Goal: Task Accomplishment & Management: Manage account settings

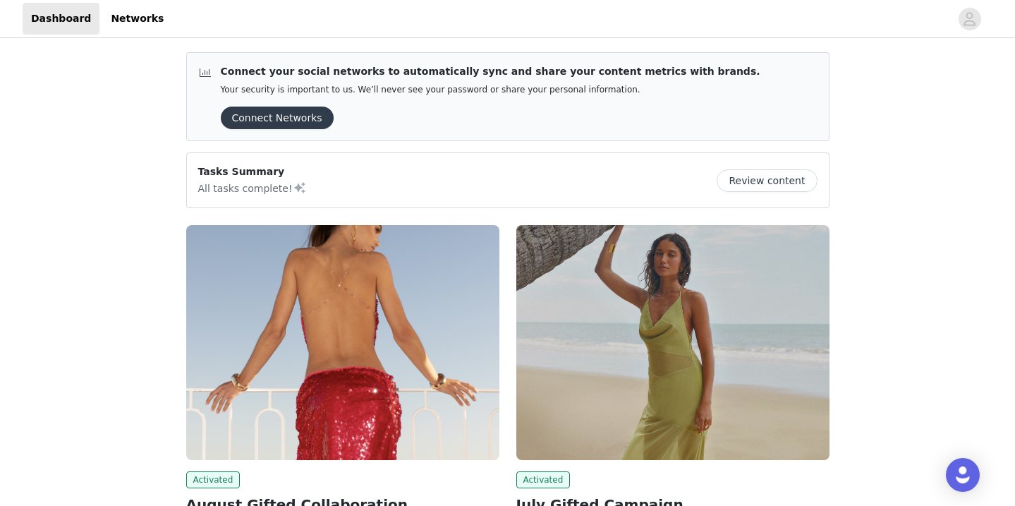
click at [760, 182] on button "Review content" at bounding box center [767, 180] width 100 height 23
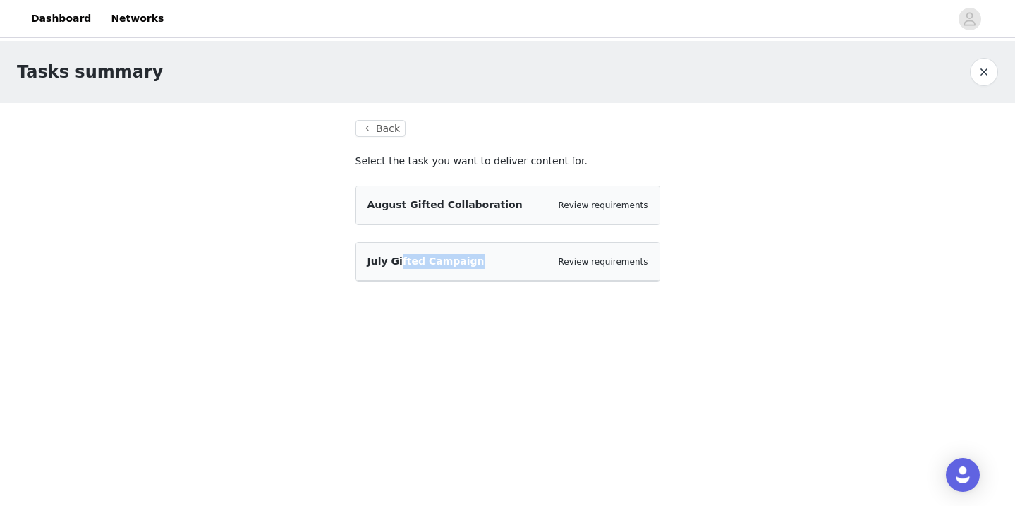
click at [401, 269] on div "July Gifted Campaign Review requirements" at bounding box center [507, 262] width 303 height 38
click at [393, 261] on span "July Gifted Campaign" at bounding box center [426, 260] width 117 height 11
click at [572, 260] on link "Review requirements" at bounding box center [604, 262] width 90 height 10
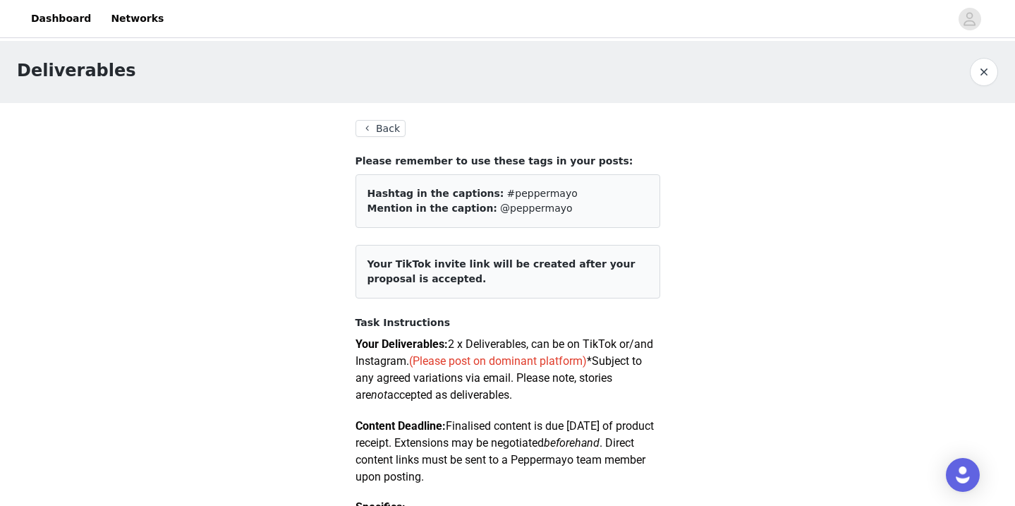
click at [386, 133] on button "Back" at bounding box center [381, 128] width 51 height 17
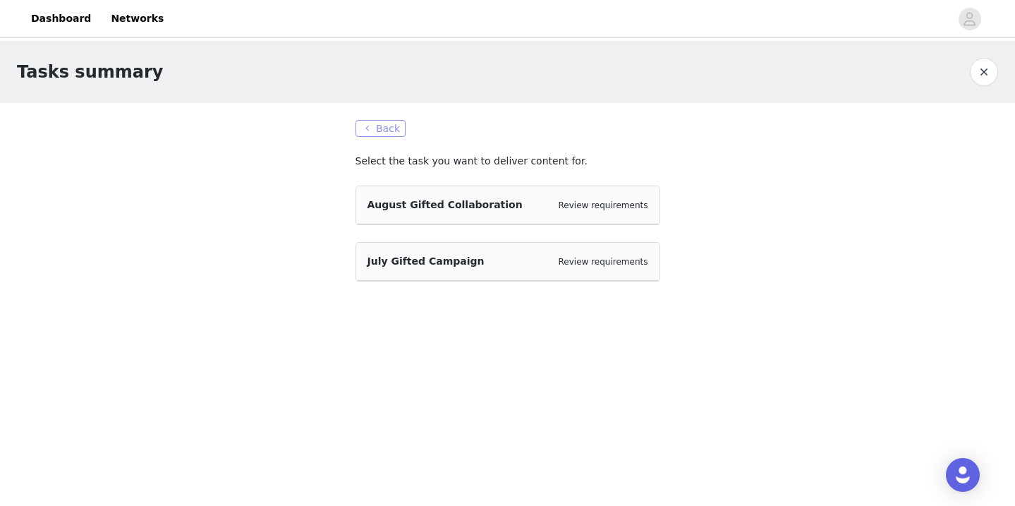
click at [386, 133] on button "Back" at bounding box center [381, 128] width 51 height 17
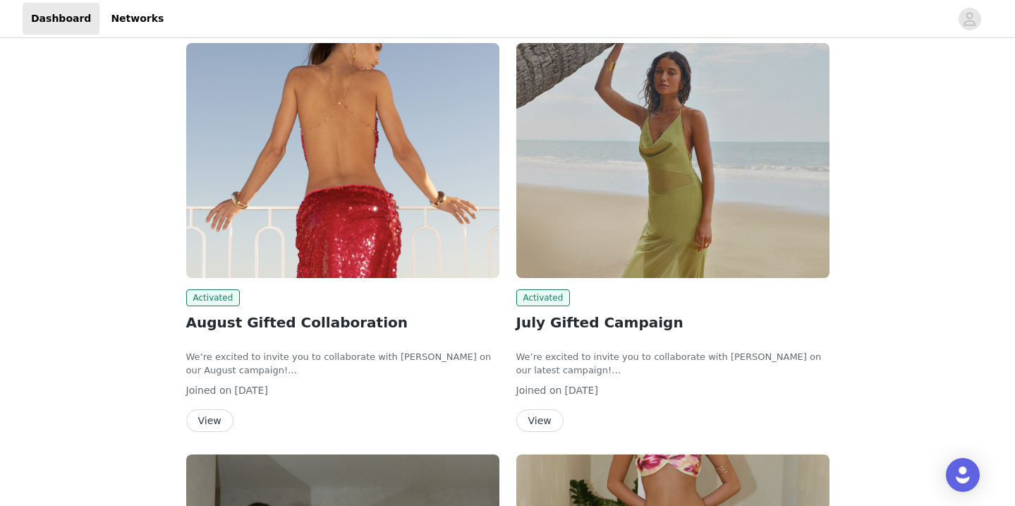
scroll to position [32, 0]
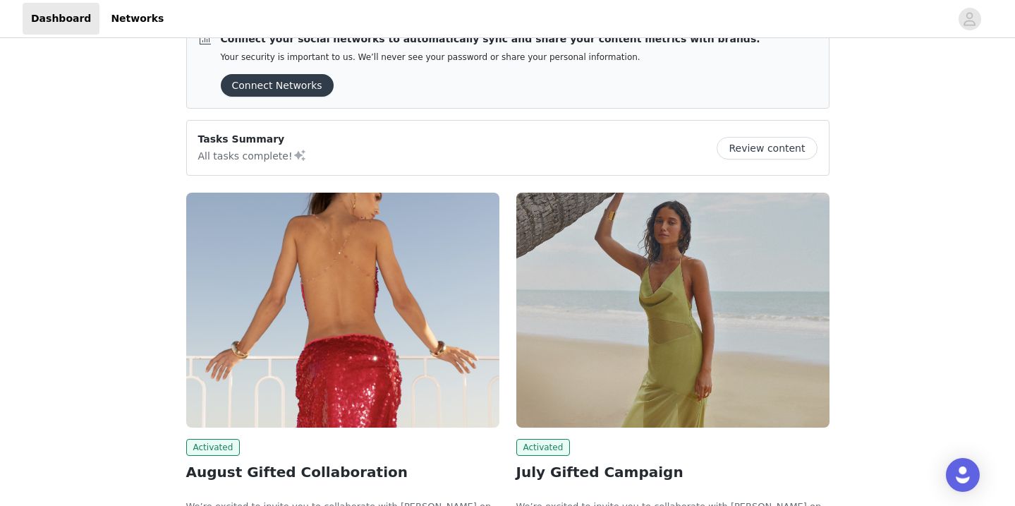
click at [729, 150] on button "Review content" at bounding box center [767, 148] width 100 height 23
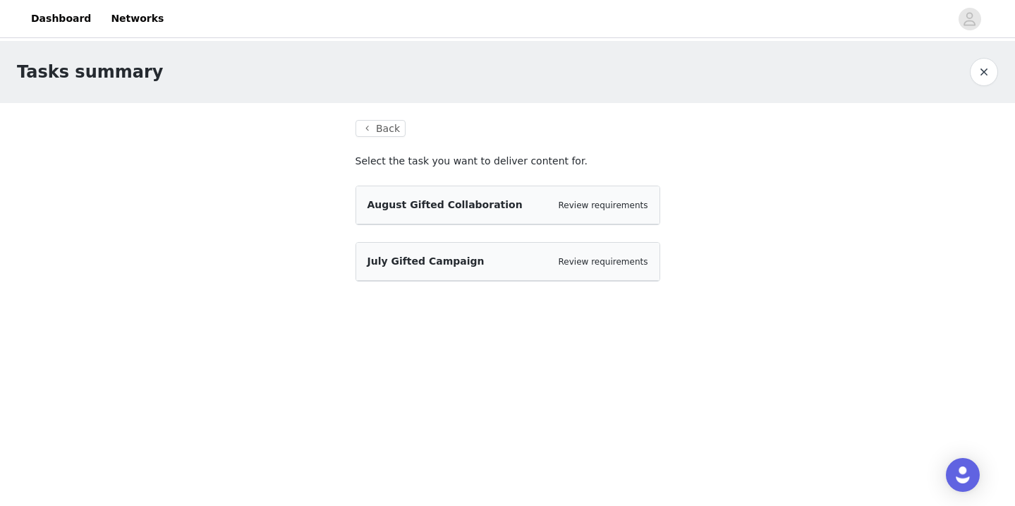
click at [487, 206] on span "August Gifted Collaboration" at bounding box center [445, 204] width 155 height 11
click at [627, 201] on link "Review requirements" at bounding box center [604, 205] width 90 height 10
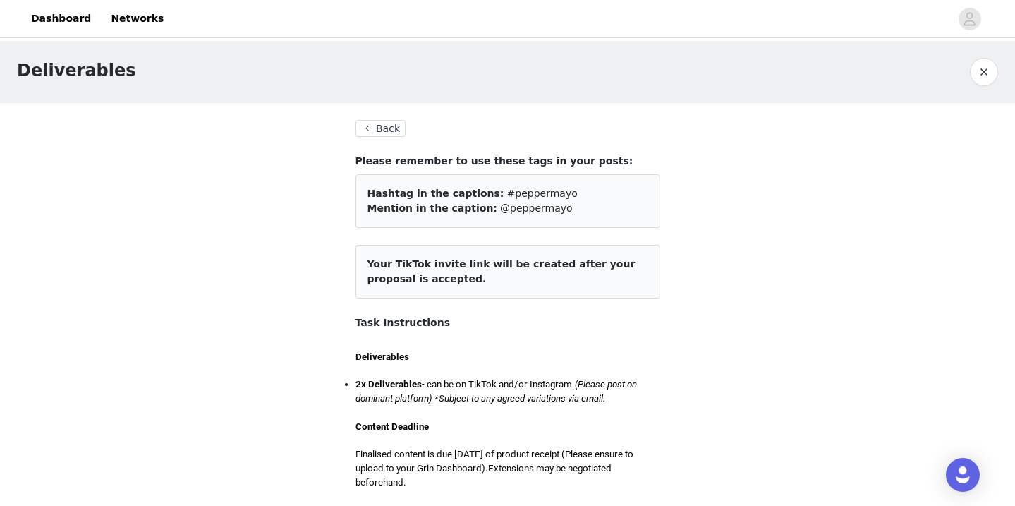
click at [395, 128] on button "Back" at bounding box center [381, 128] width 51 height 17
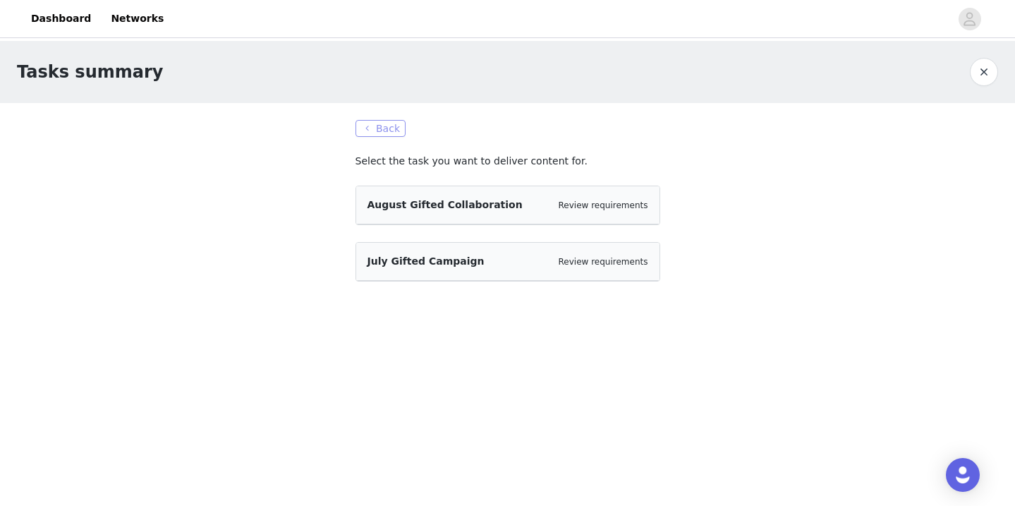
click at [403, 133] on button "Back" at bounding box center [381, 128] width 51 height 17
